Goal: Task Accomplishment & Management: Manage account settings

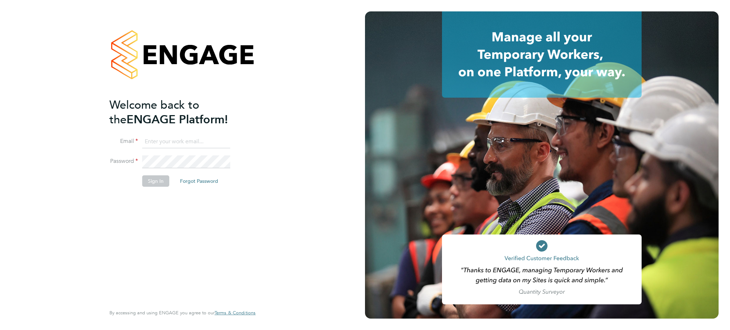
type input "[EMAIL_ADDRESS][DOMAIN_NAME]"
click at [158, 178] on button "Sign In" at bounding box center [155, 180] width 27 height 11
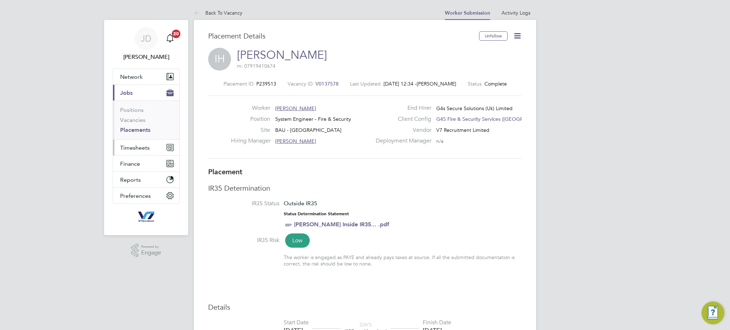
click at [143, 147] on span "Timesheets" at bounding box center [135, 147] width 30 height 7
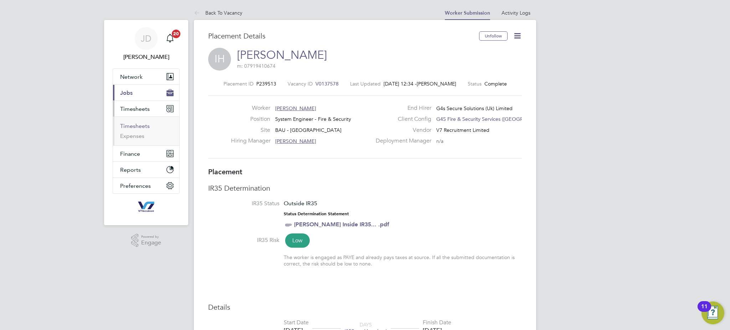
click at [132, 126] on link "Timesheets" at bounding box center [135, 126] width 30 height 7
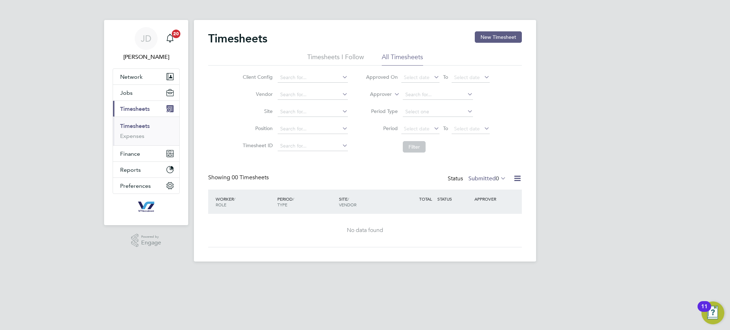
click at [496, 178] on span "0" at bounding box center [497, 178] width 3 height 7
click at [474, 221] on li "Approved" at bounding box center [480, 221] width 33 height 10
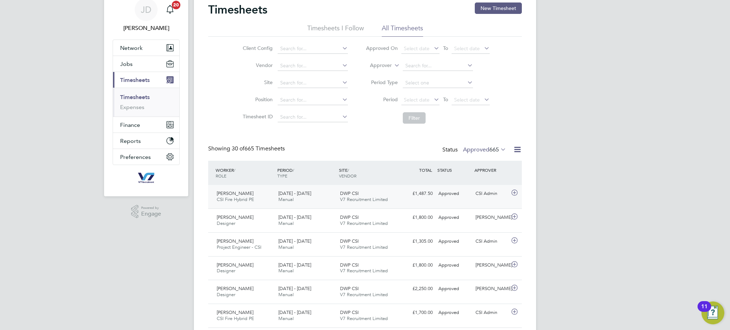
click at [385, 195] on div "DWP CSI V7 Recruitment Limited" at bounding box center [368, 197] width 62 height 18
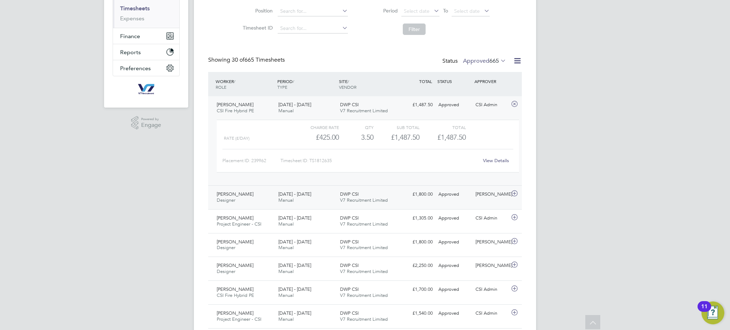
click at [349, 197] on span "V7 Recruitment Limited" at bounding box center [364, 200] width 48 height 6
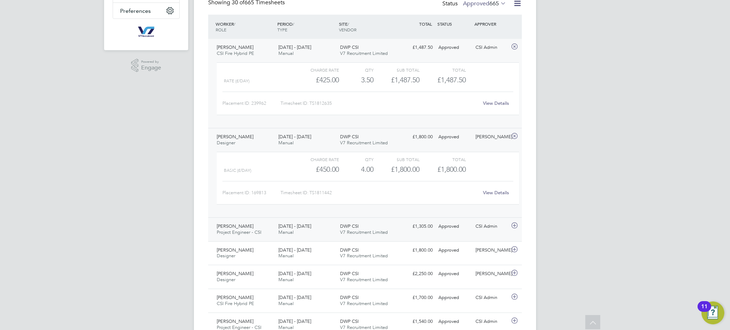
click at [270, 224] on div "David Gaskell Project Engineer - CSI 25 - 31 Aug 2025" at bounding box center [245, 230] width 62 height 18
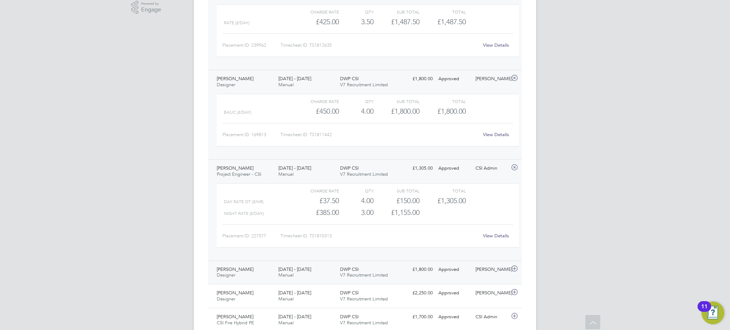
click at [244, 268] on span "Richard Gibson" at bounding box center [235, 269] width 37 height 6
